Goal: Information Seeking & Learning: Check status

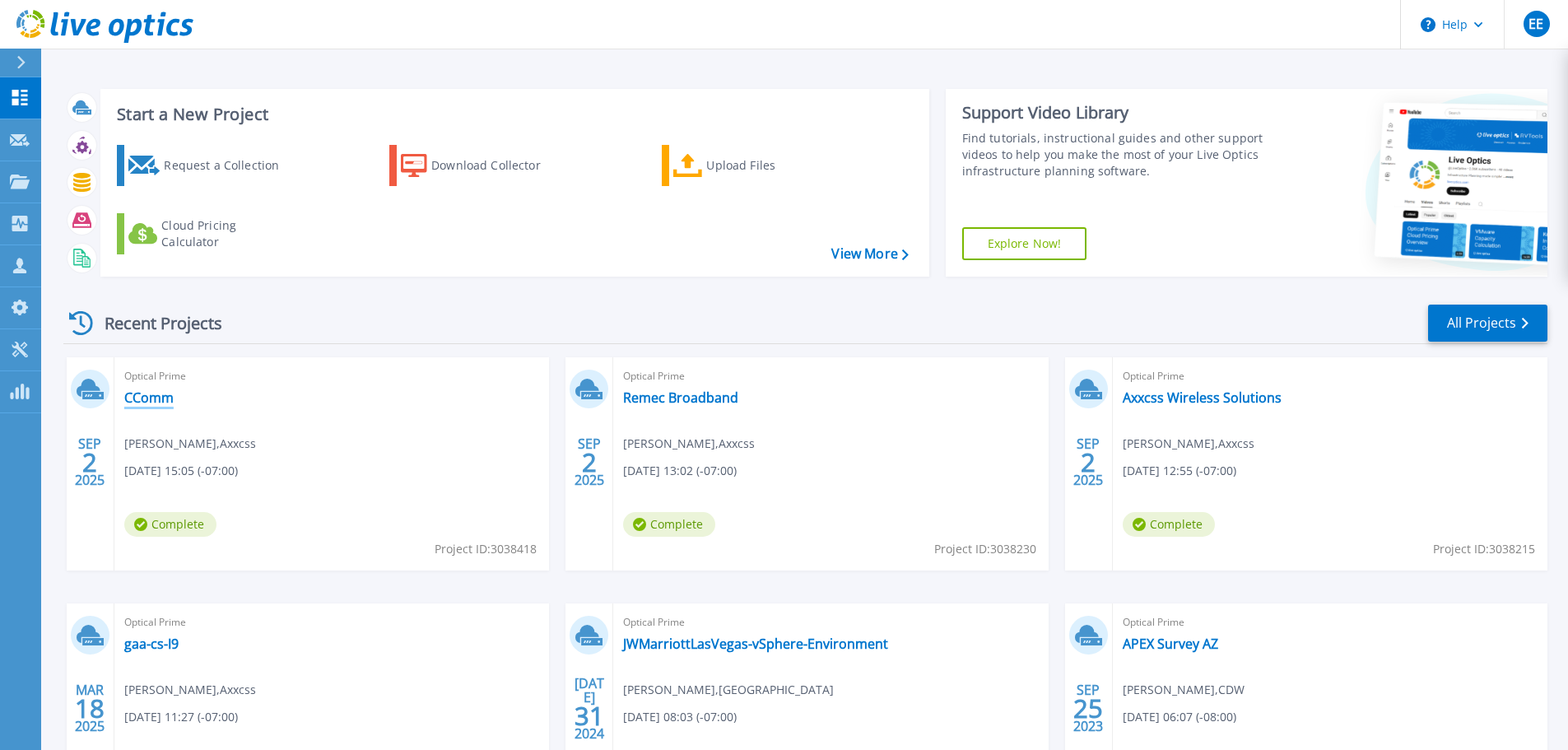
click at [159, 405] on link "CComm" at bounding box center [149, 398] width 49 height 16
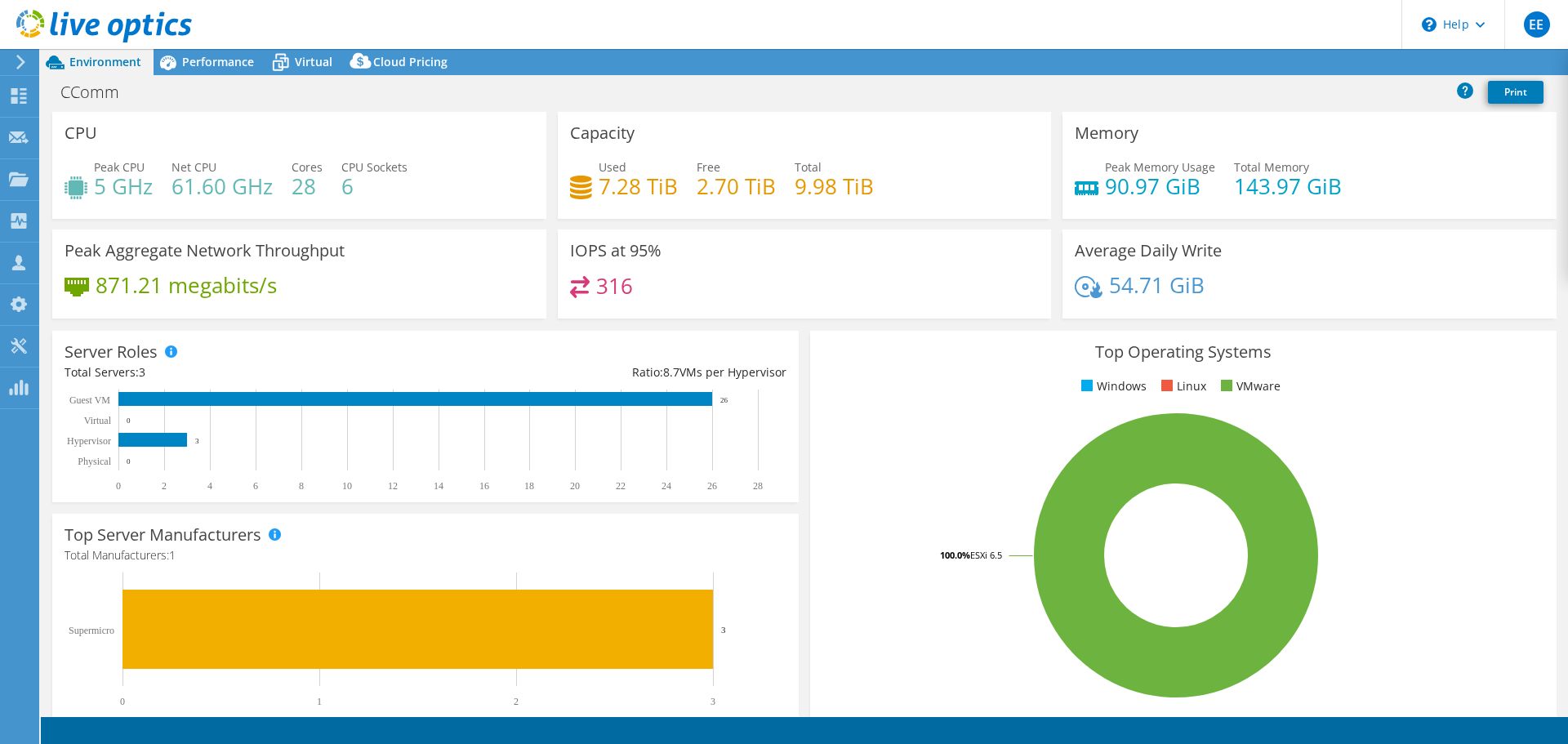
select select "USD"
click at [231, 63] on span "Performance" at bounding box center [217, 62] width 71 height 15
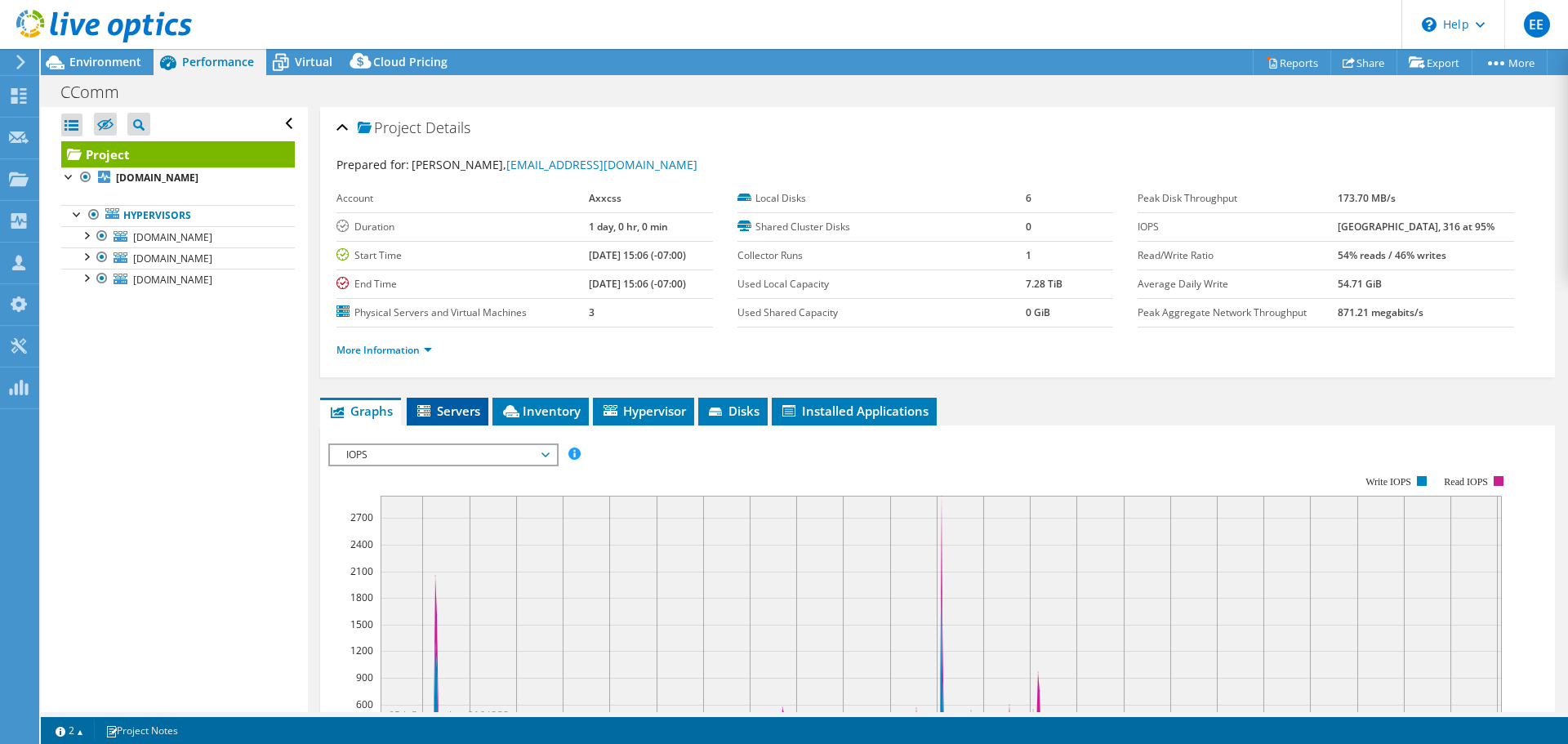
click at [442, 415] on span "Servers" at bounding box center [448, 411] width 65 height 16
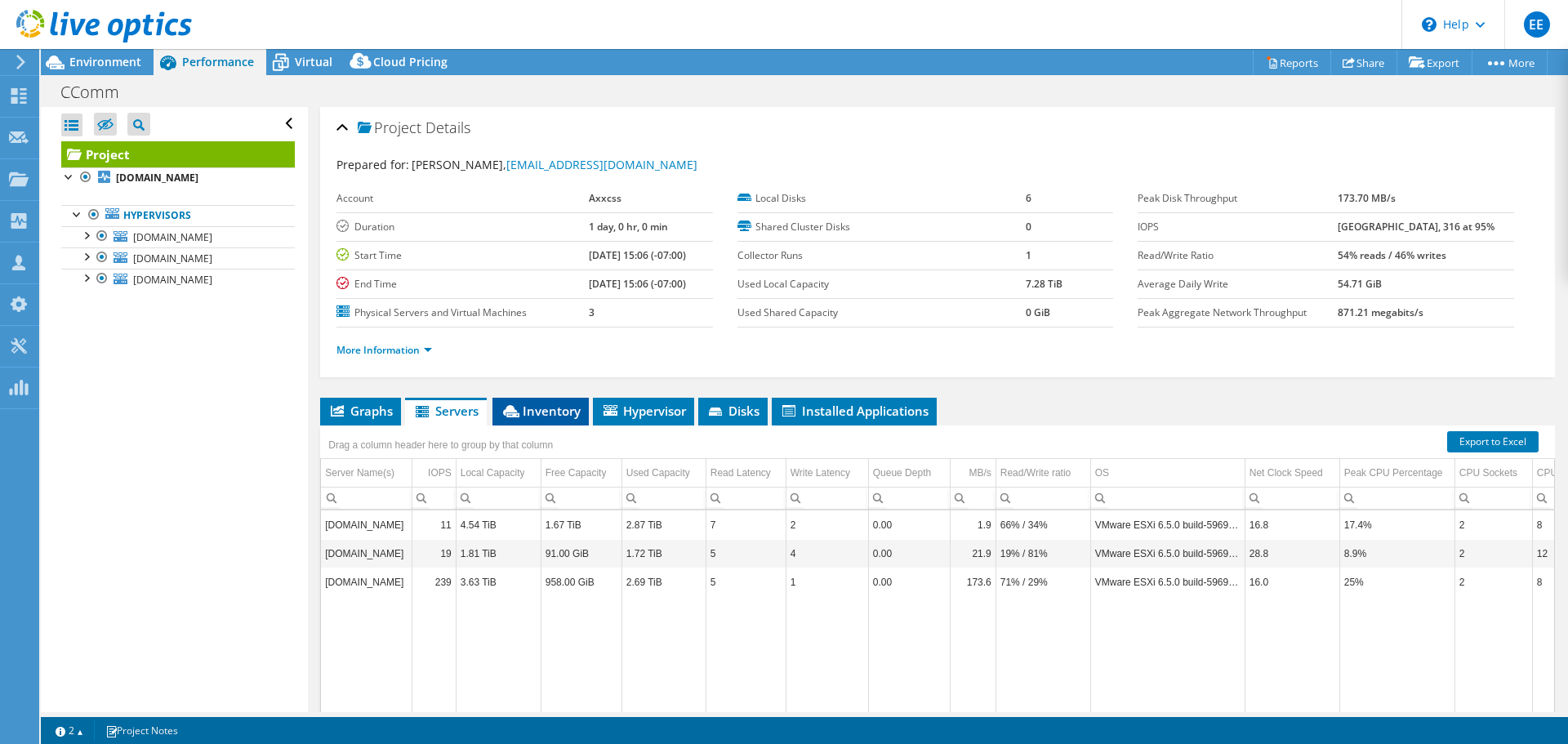
click at [570, 424] on li "Inventory" at bounding box center [540, 412] width 97 height 28
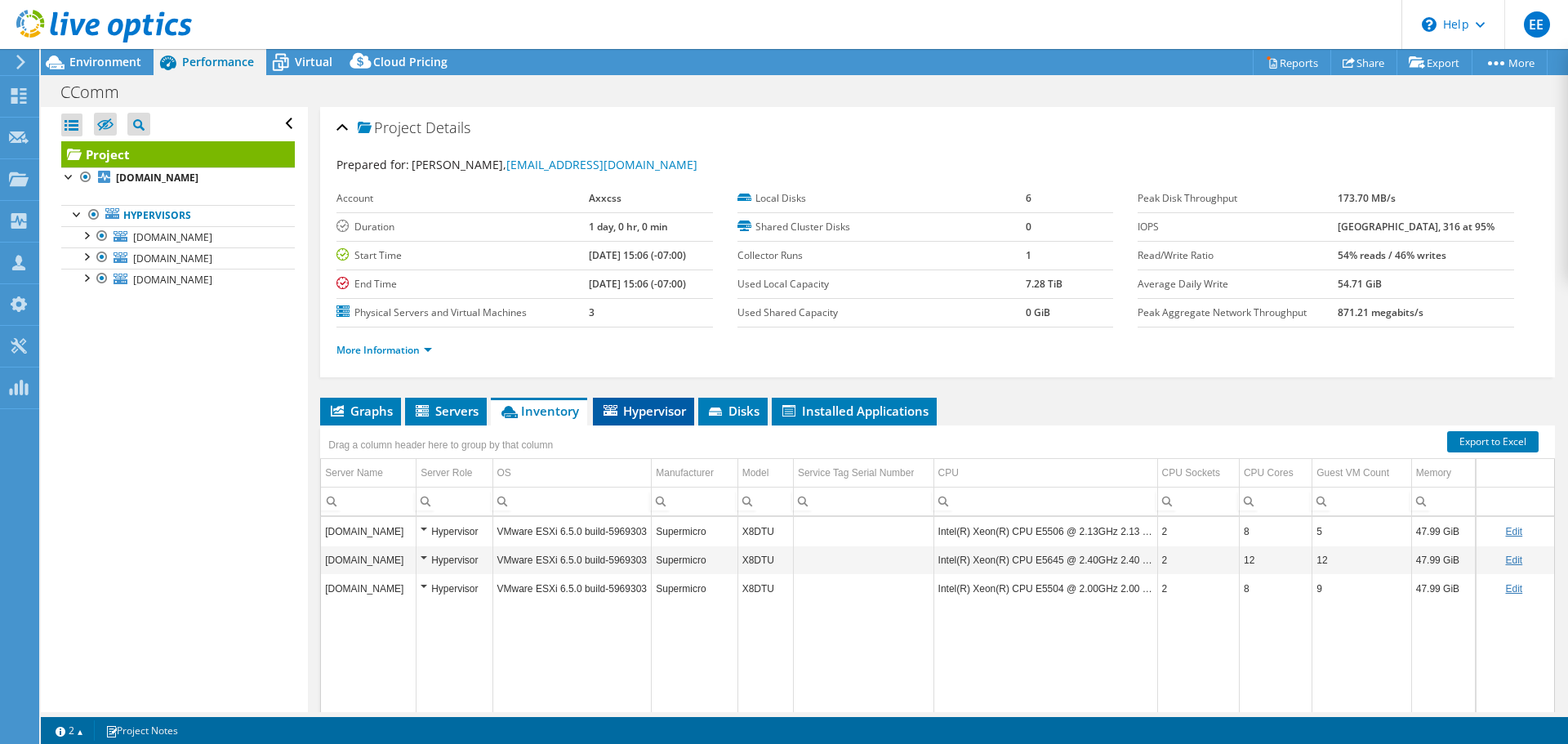
click at [631, 423] on li "Hypervisor" at bounding box center [643, 412] width 101 height 28
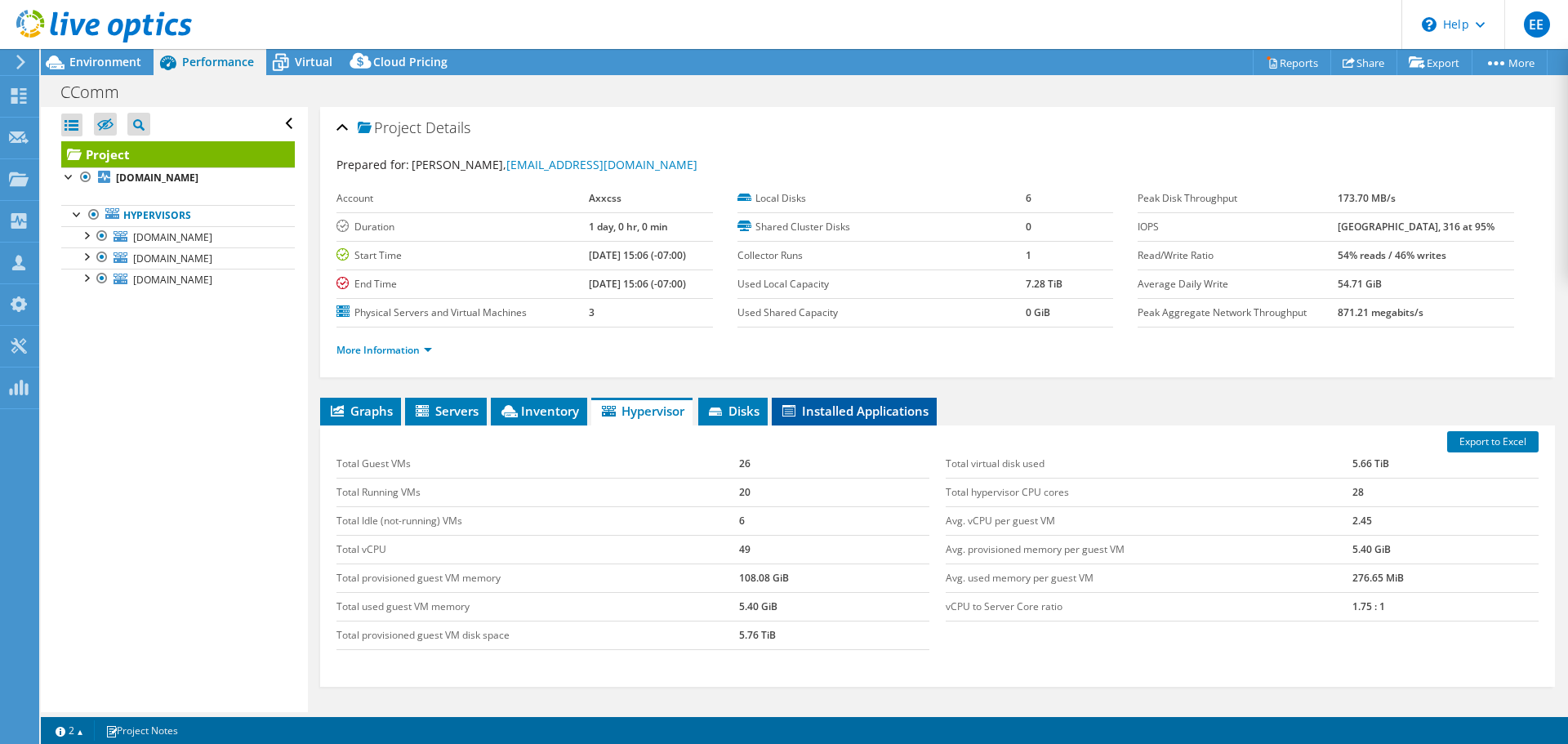
click at [820, 421] on li "Installed Applications" at bounding box center [854, 412] width 165 height 28
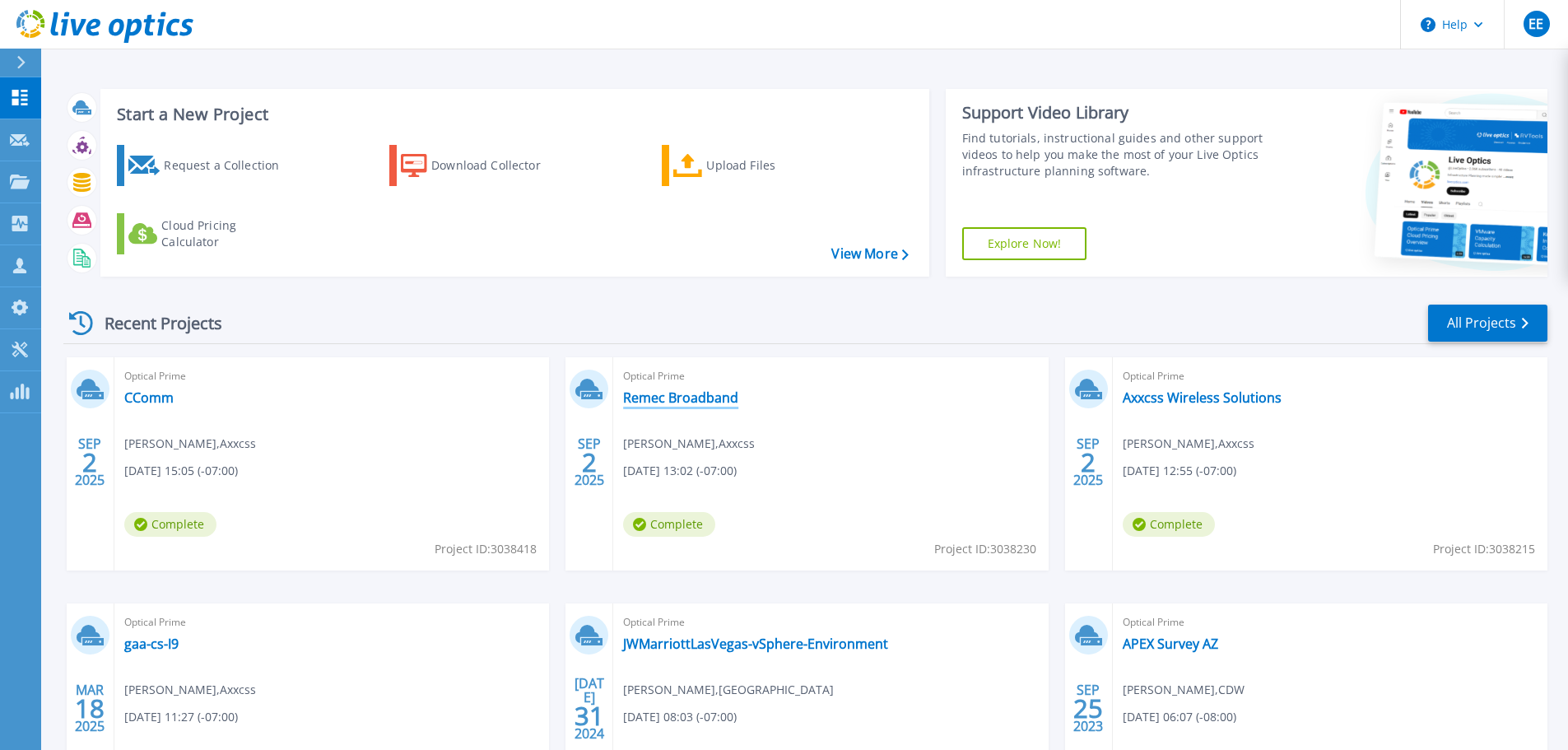
click at [693, 393] on link "Remec Broadband" at bounding box center [680, 398] width 115 height 16
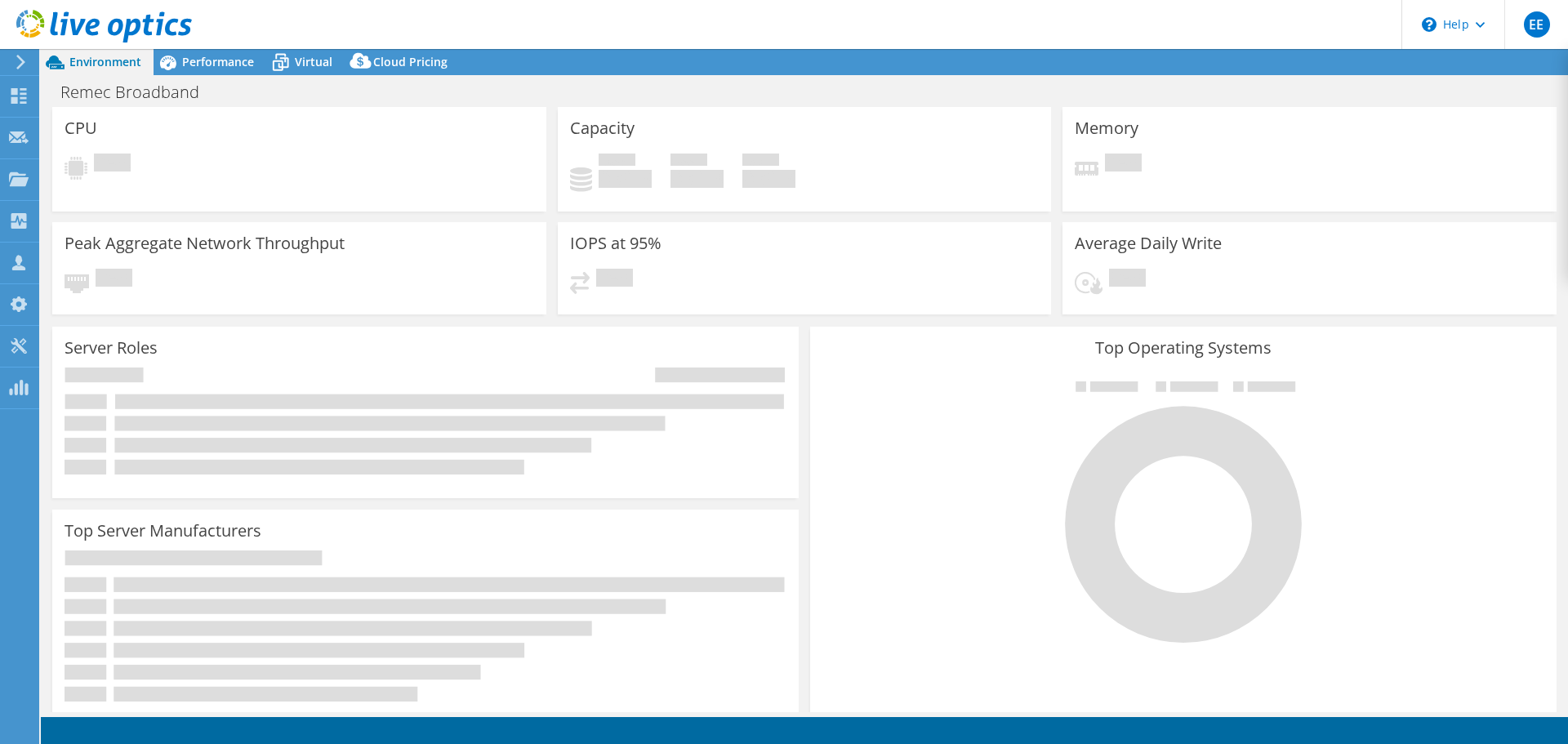
select select "USD"
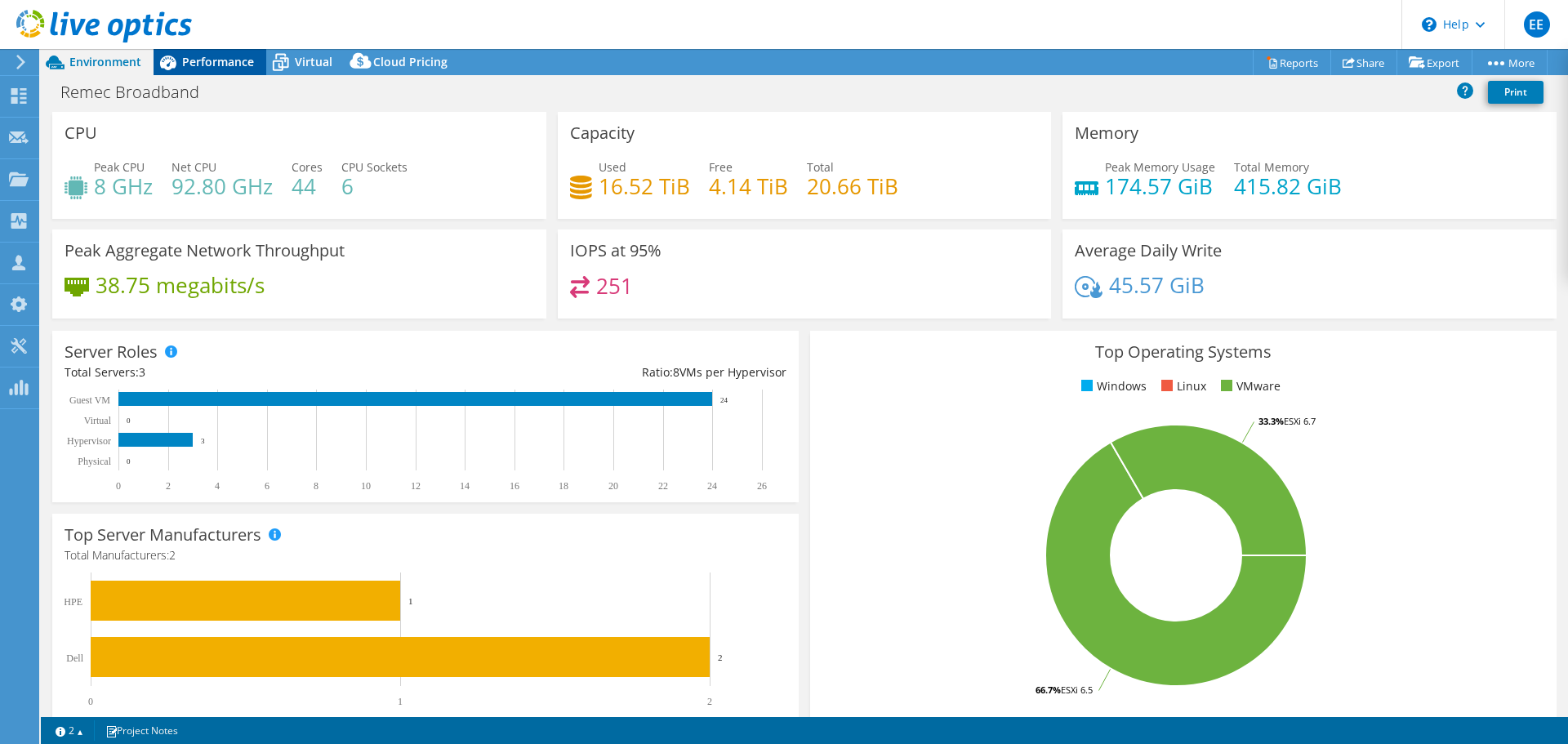
click at [226, 62] on span "Performance" at bounding box center [217, 62] width 71 height 15
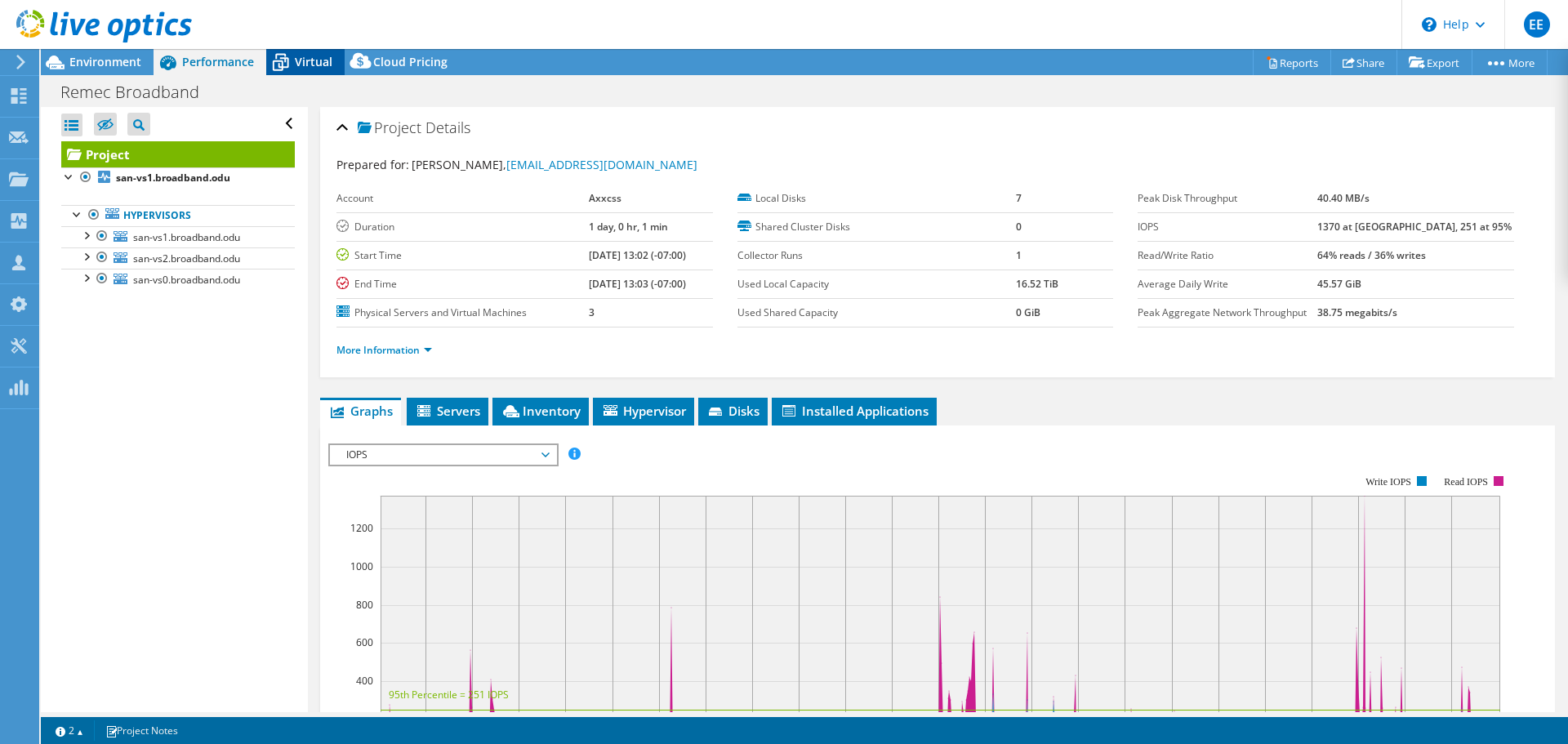
click at [314, 63] on span "Virtual" at bounding box center [314, 62] width 38 height 15
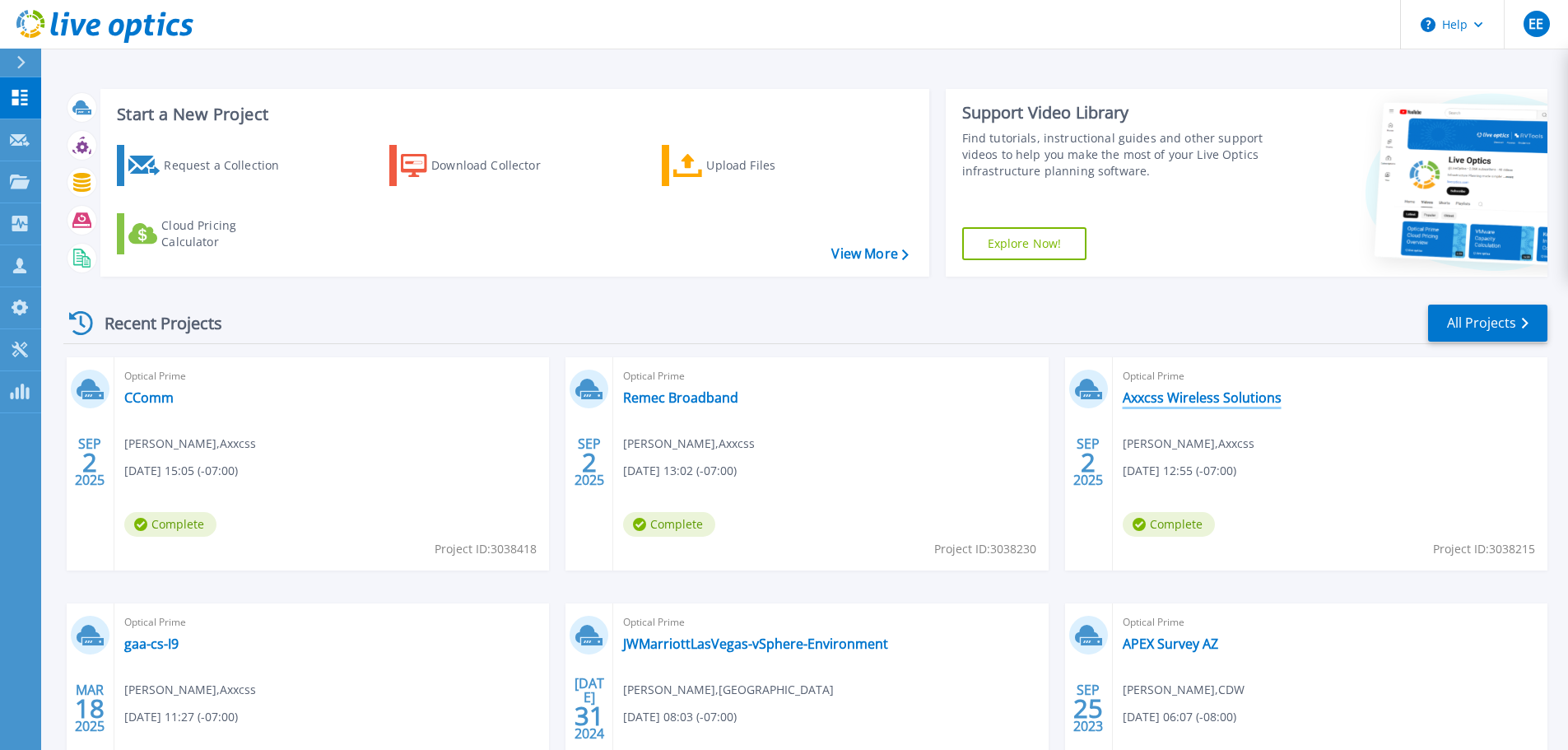
click at [1140, 401] on link "Axxcss Wireless Solutions" at bounding box center [1202, 398] width 159 height 16
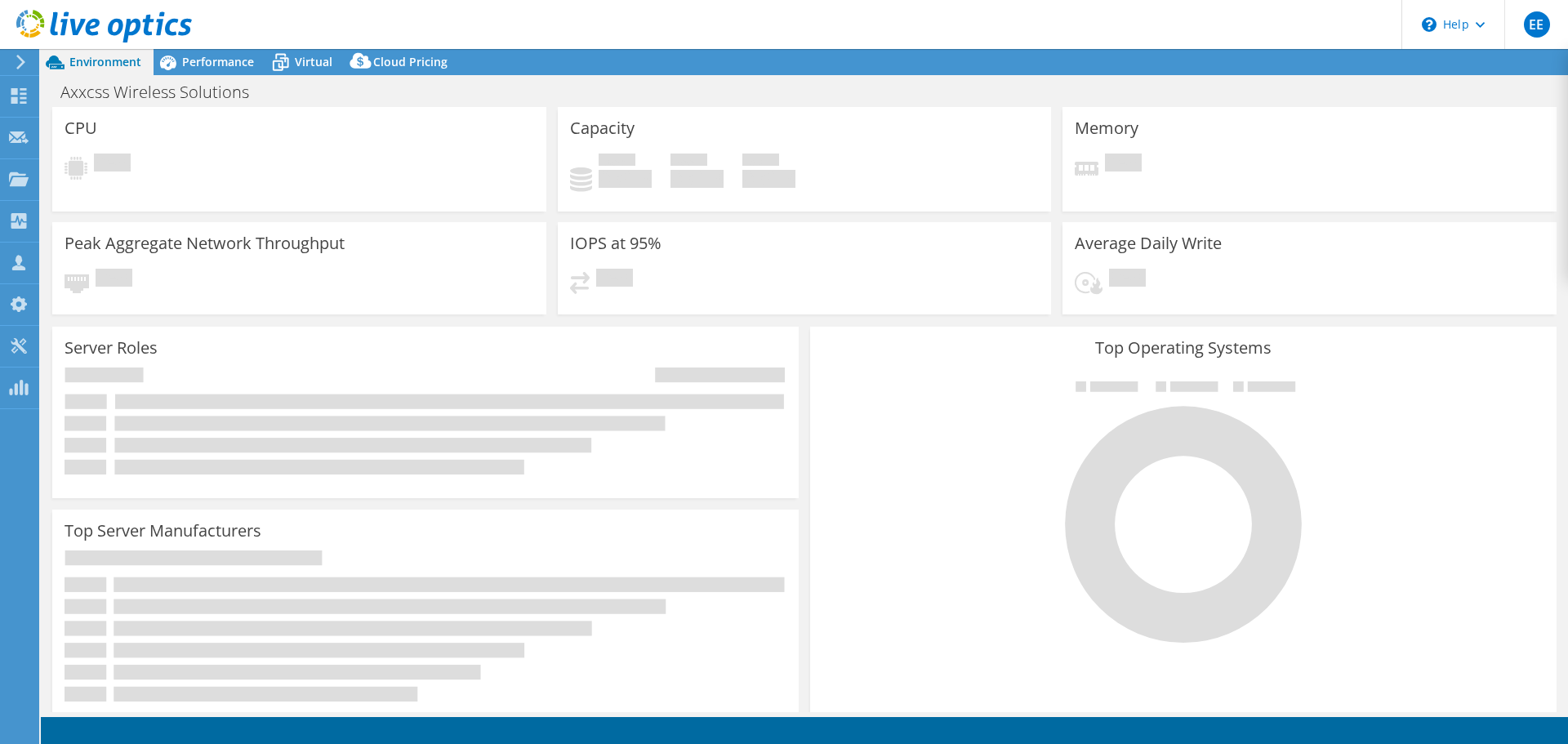
select select "USD"
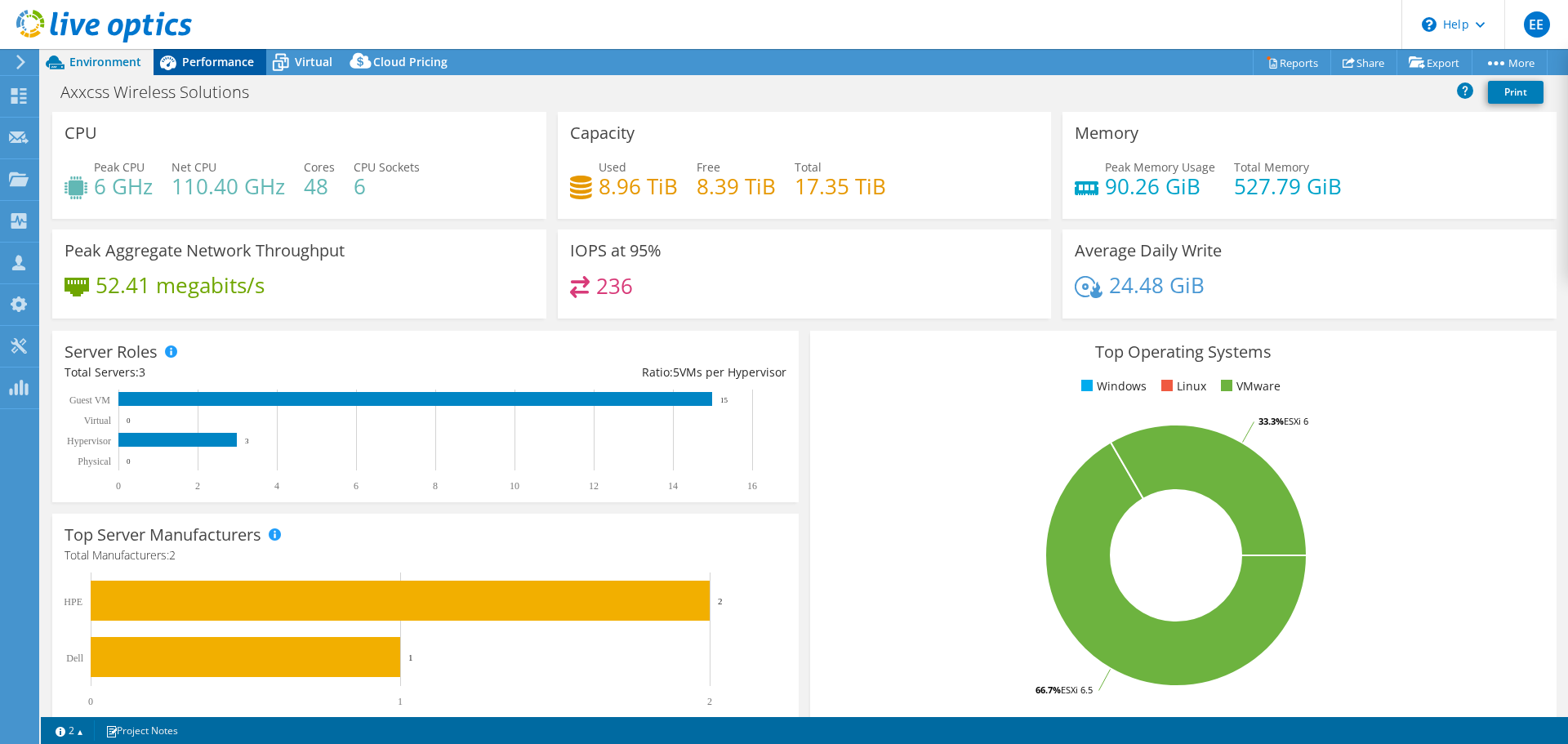
click at [219, 63] on span "Performance" at bounding box center [217, 62] width 71 height 15
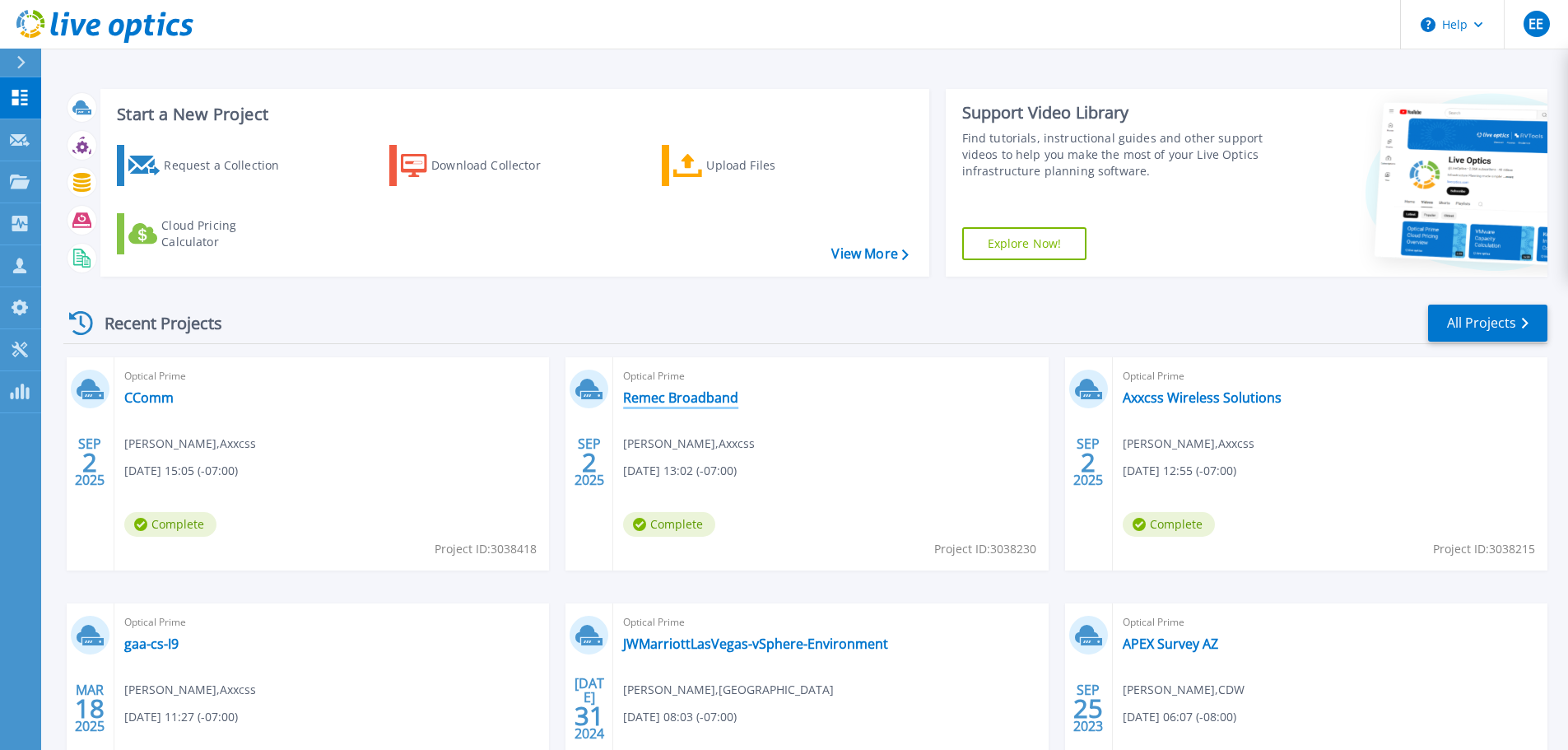
click at [652, 401] on link "Remec Broadband" at bounding box center [680, 398] width 115 height 16
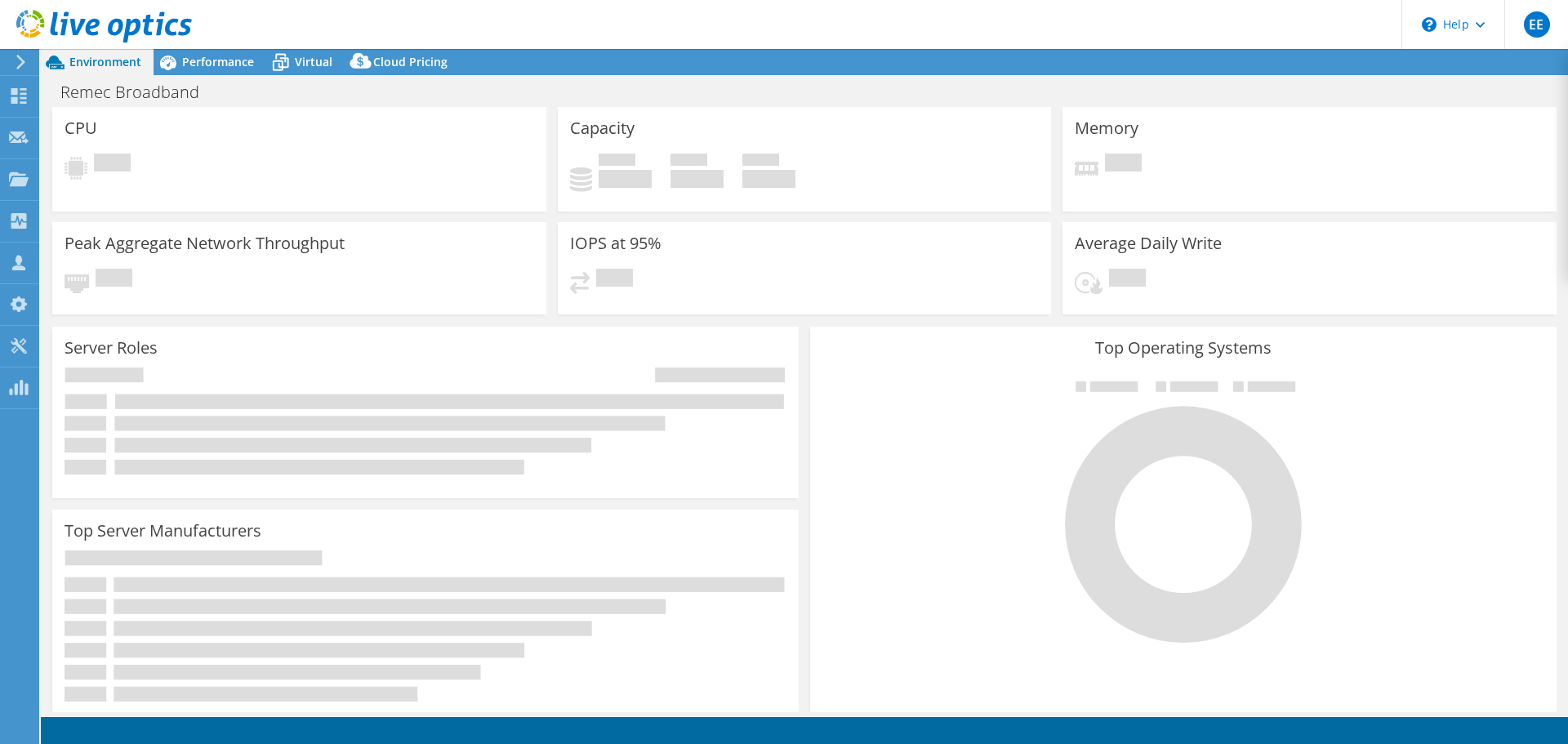
select select "USD"
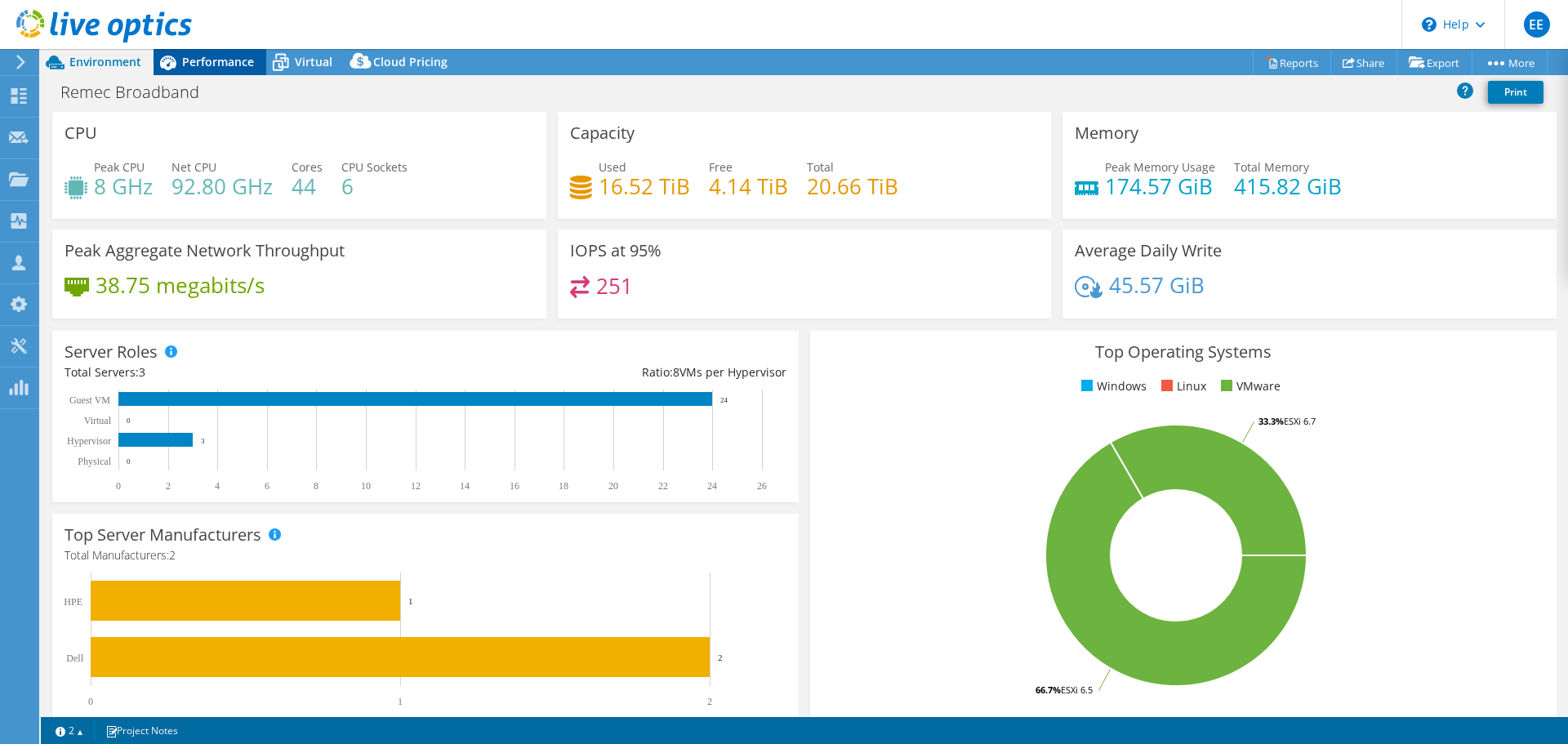
click at [222, 57] on span "Performance" at bounding box center [217, 62] width 71 height 15
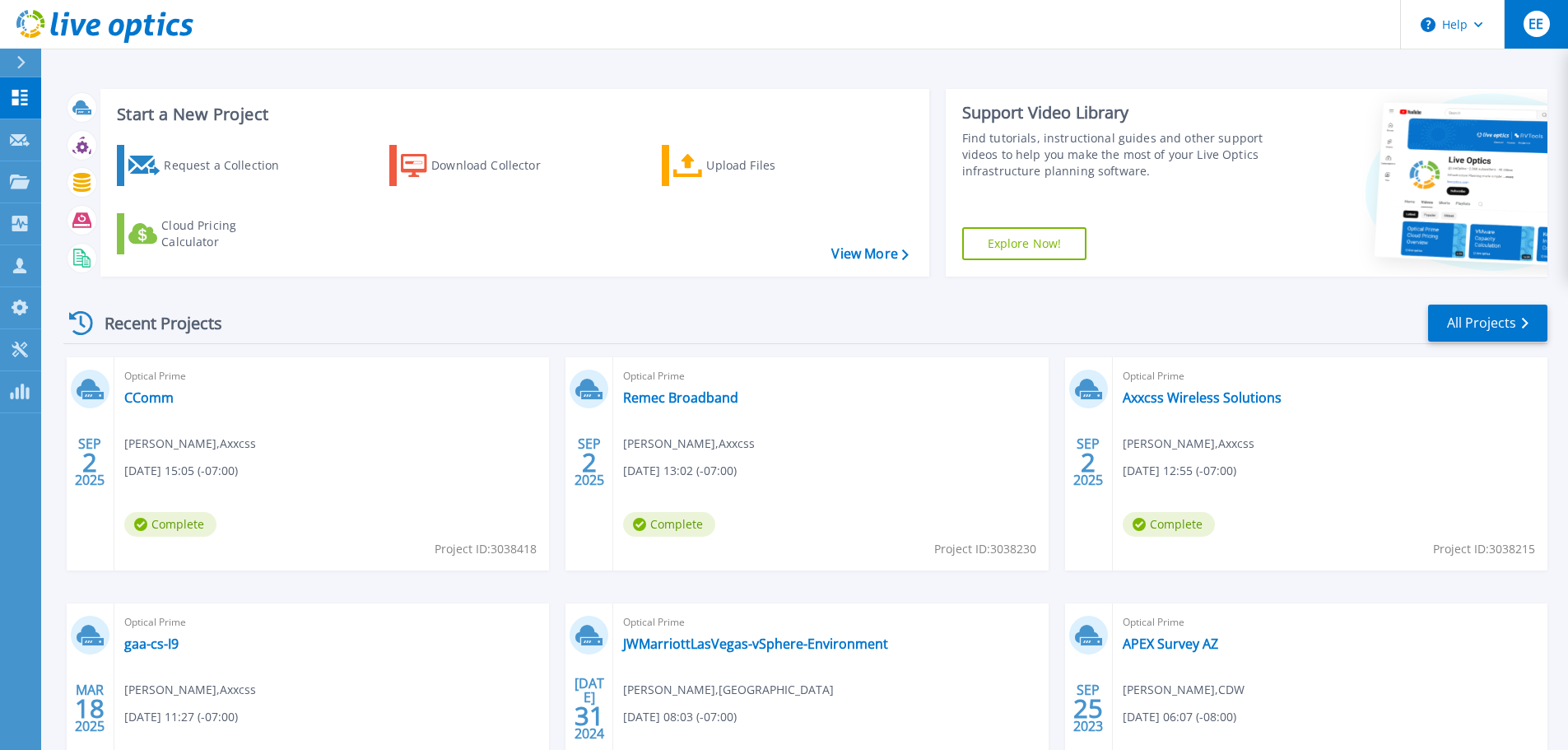
click at [1533, 27] on span "EE" at bounding box center [1536, 24] width 15 height 13
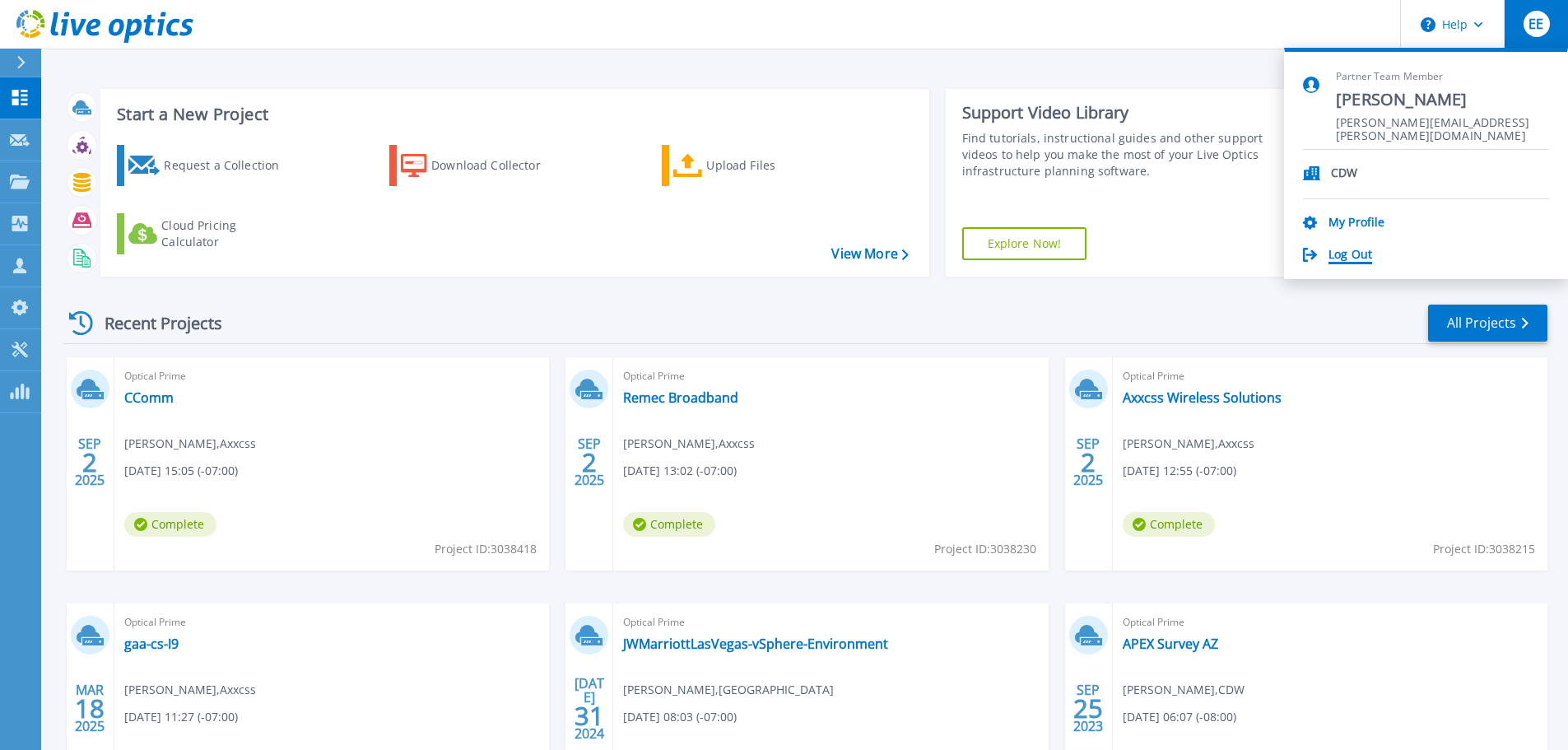
click at [1348, 245] on div "CDW My Profile Log Out" at bounding box center [1427, 206] width 246 height 114
click at [1352, 249] on link "Log Out" at bounding box center [1351, 255] width 44 height 16
click at [1353, 253] on link "Log Out" at bounding box center [1351, 255] width 44 height 16
